Goal: Information Seeking & Learning: Check status

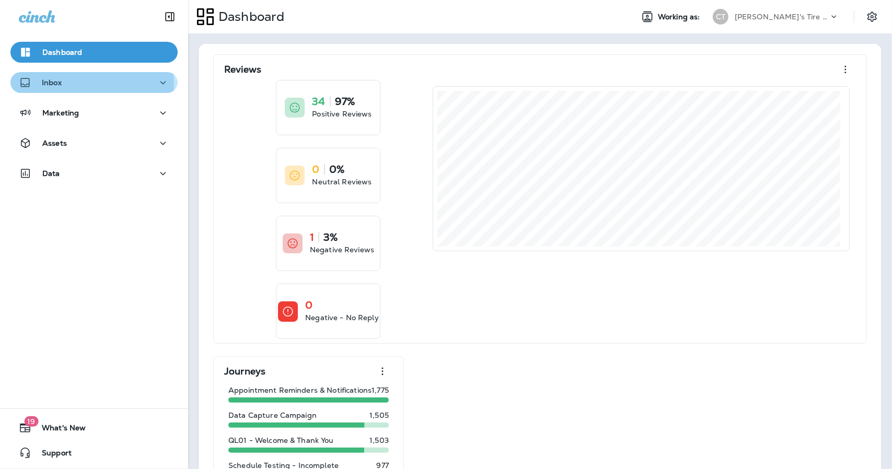
click at [58, 85] on p "Inbox" at bounding box center [52, 82] width 20 height 8
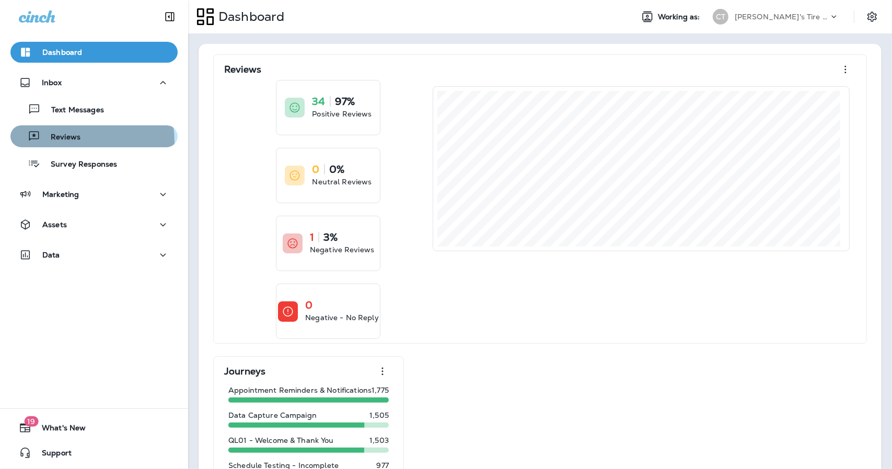
click at [66, 142] on p "Reviews" at bounding box center [60, 138] width 40 height 10
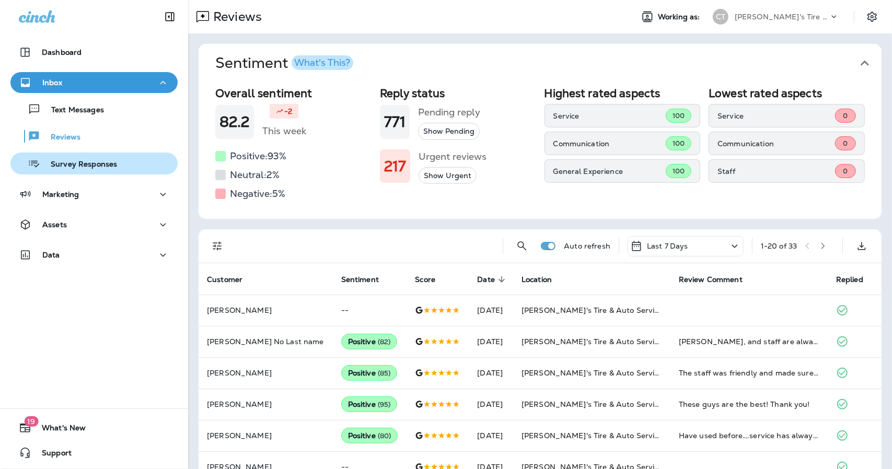
click at [68, 161] on p "Survey Responses" at bounding box center [78, 165] width 77 height 10
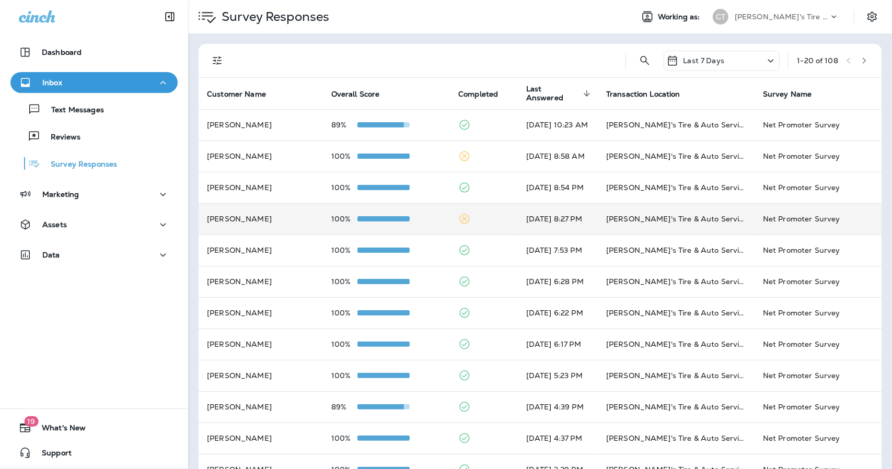
click at [427, 220] on td "100%" at bounding box center [386, 218] width 127 height 31
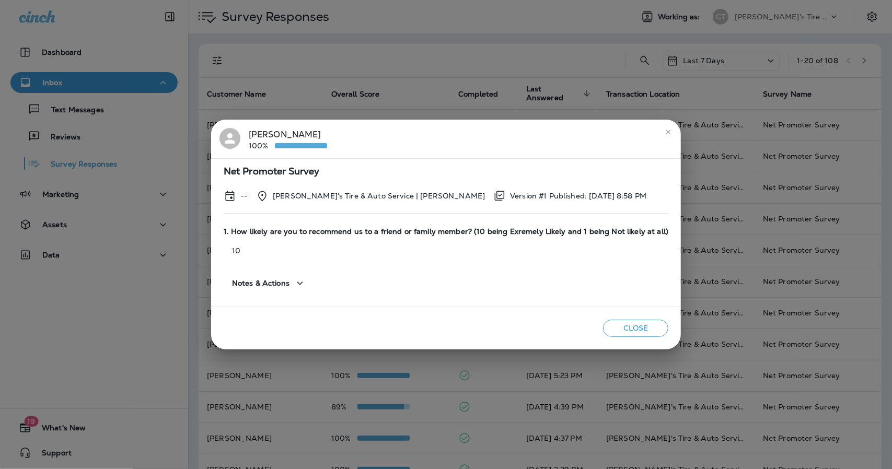
click at [664, 132] on icon "close" at bounding box center [668, 132] width 8 height 8
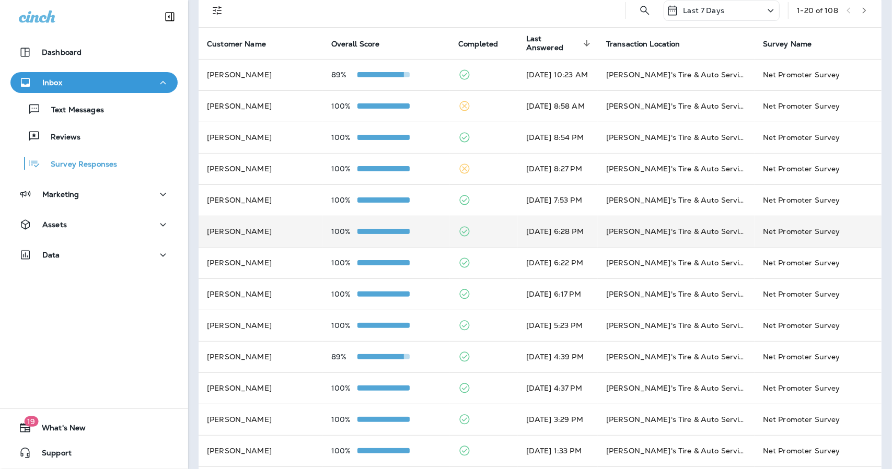
scroll to position [52, 0]
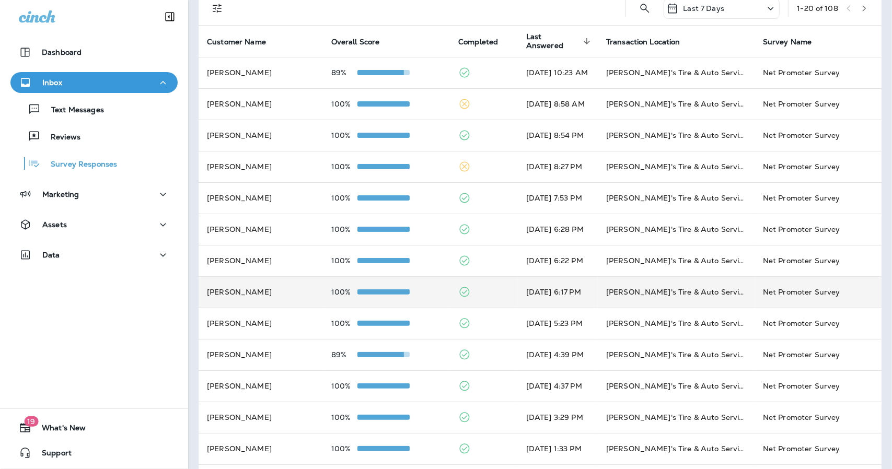
click at [484, 294] on td at bounding box center [484, 291] width 68 height 31
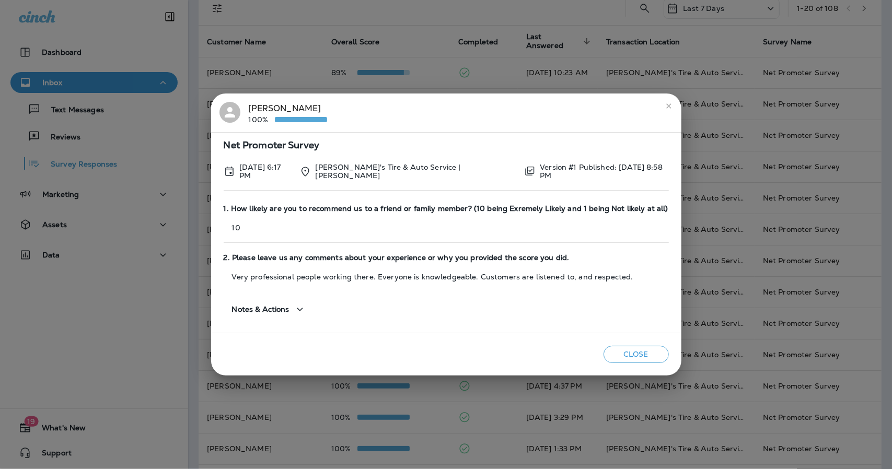
click at [664, 108] on icon "close" at bounding box center [668, 106] width 8 height 8
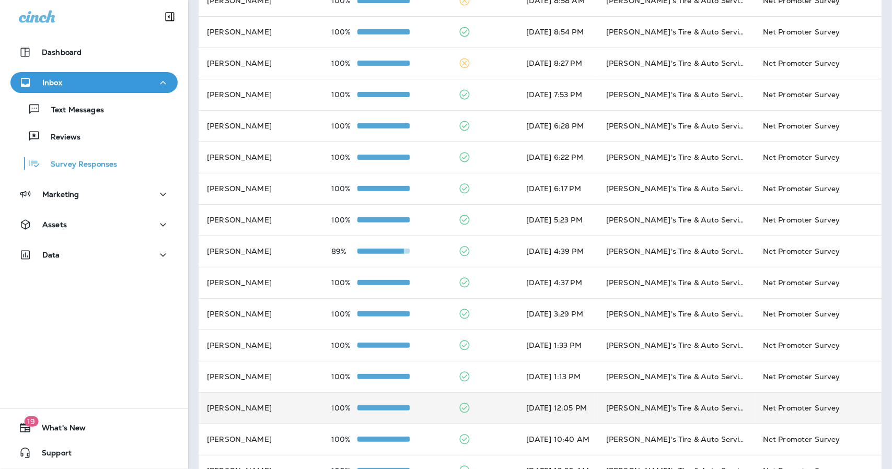
scroll to position [0, 0]
